Goal: Submit feedback/report problem

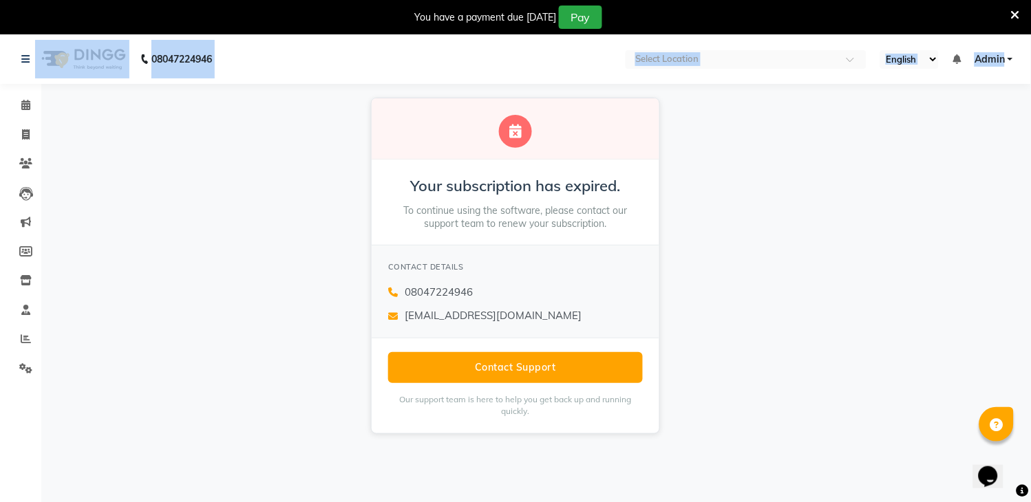
drag, startPoint x: 198, startPoint y: 73, endPoint x: 73, endPoint y: -52, distance: 176.7
click at [73, 0] on html "08047224946 Select Location English ENGLISH Español العربية मराठी हिंदी ગુજરાતી…" at bounding box center [515, 251] width 1031 height 502
